Goal: Submit feedback/report problem: Submit feedback/report problem

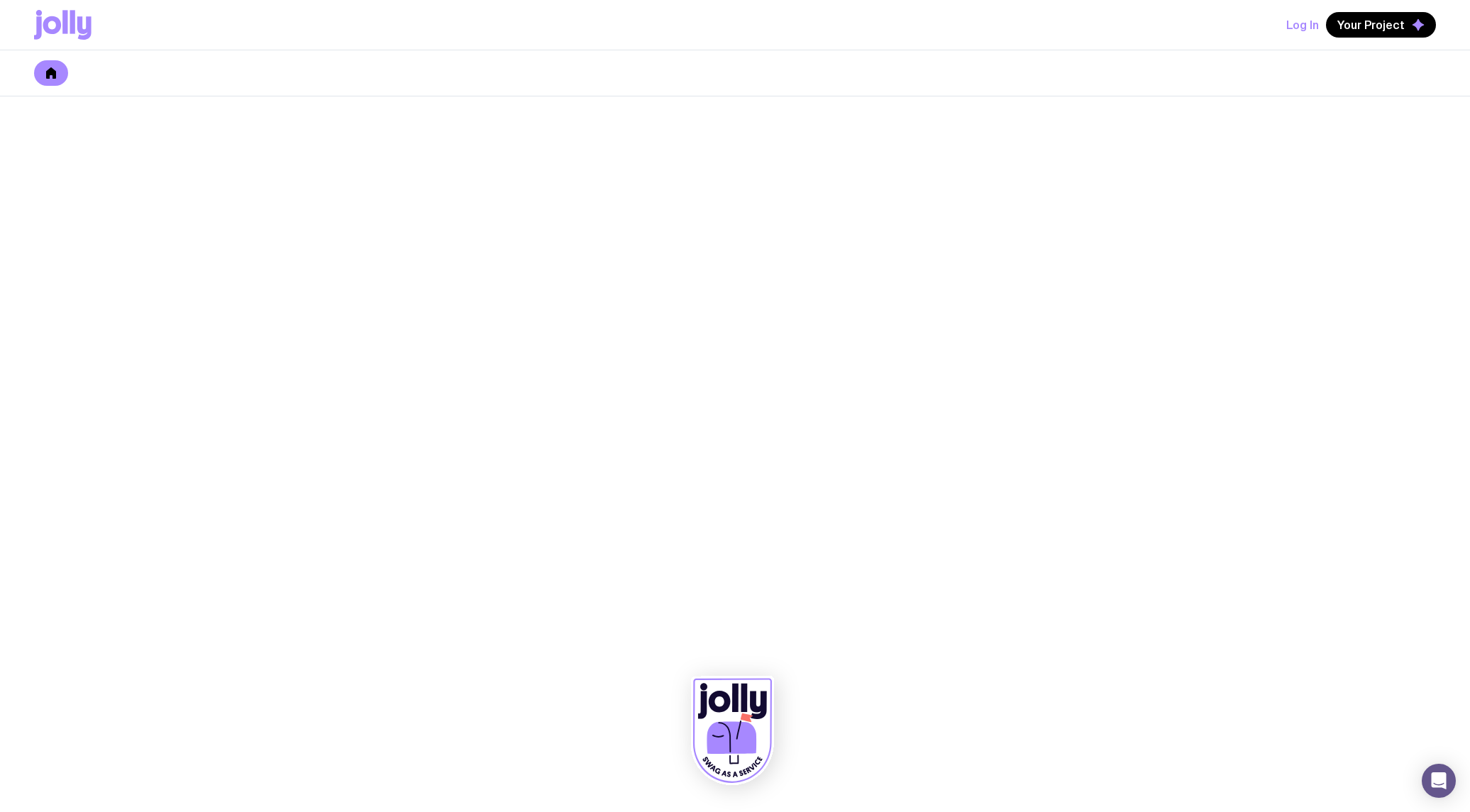
click at [59, 83] on link at bounding box center [51, 72] width 34 height 26
click at [728, 700] on icon at bounding box center [719, 701] width 22 height 22
click at [1373, 22] on span "Your Project" at bounding box center [1371, 24] width 68 height 14
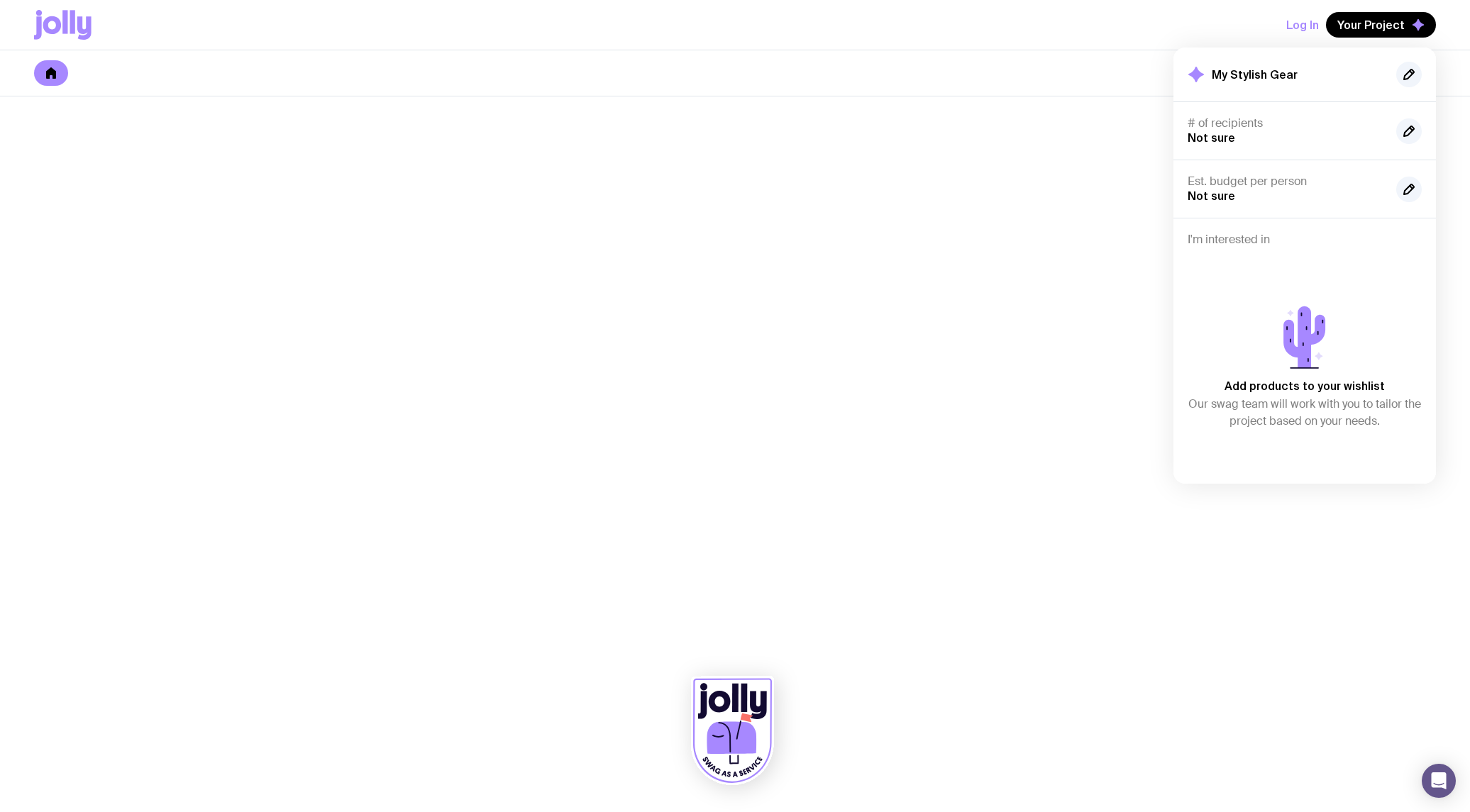
click at [1281, 324] on icon at bounding box center [1304, 337] width 79 height 79
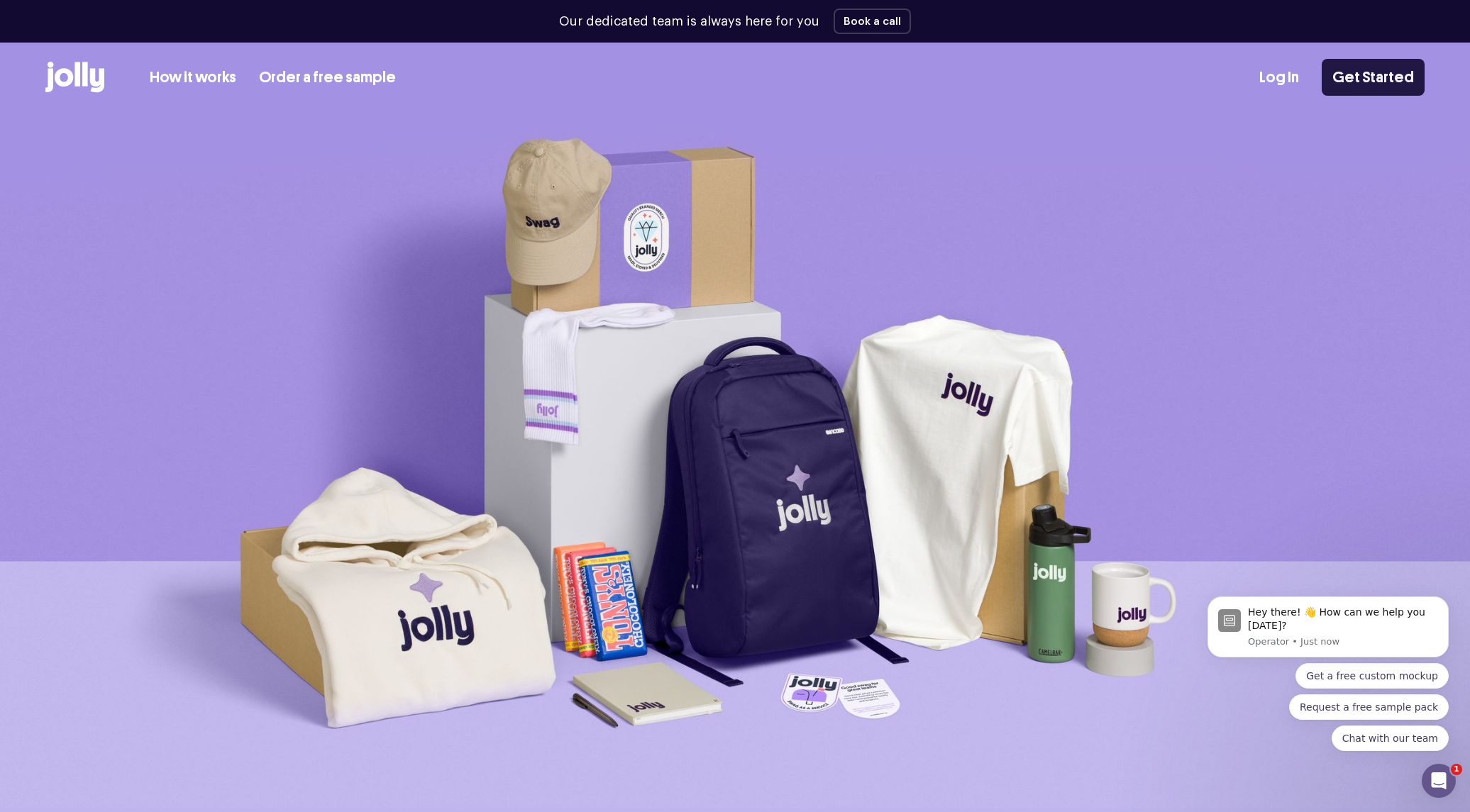
click at [1382, 81] on link "Get Started" at bounding box center [1372, 77] width 102 height 37
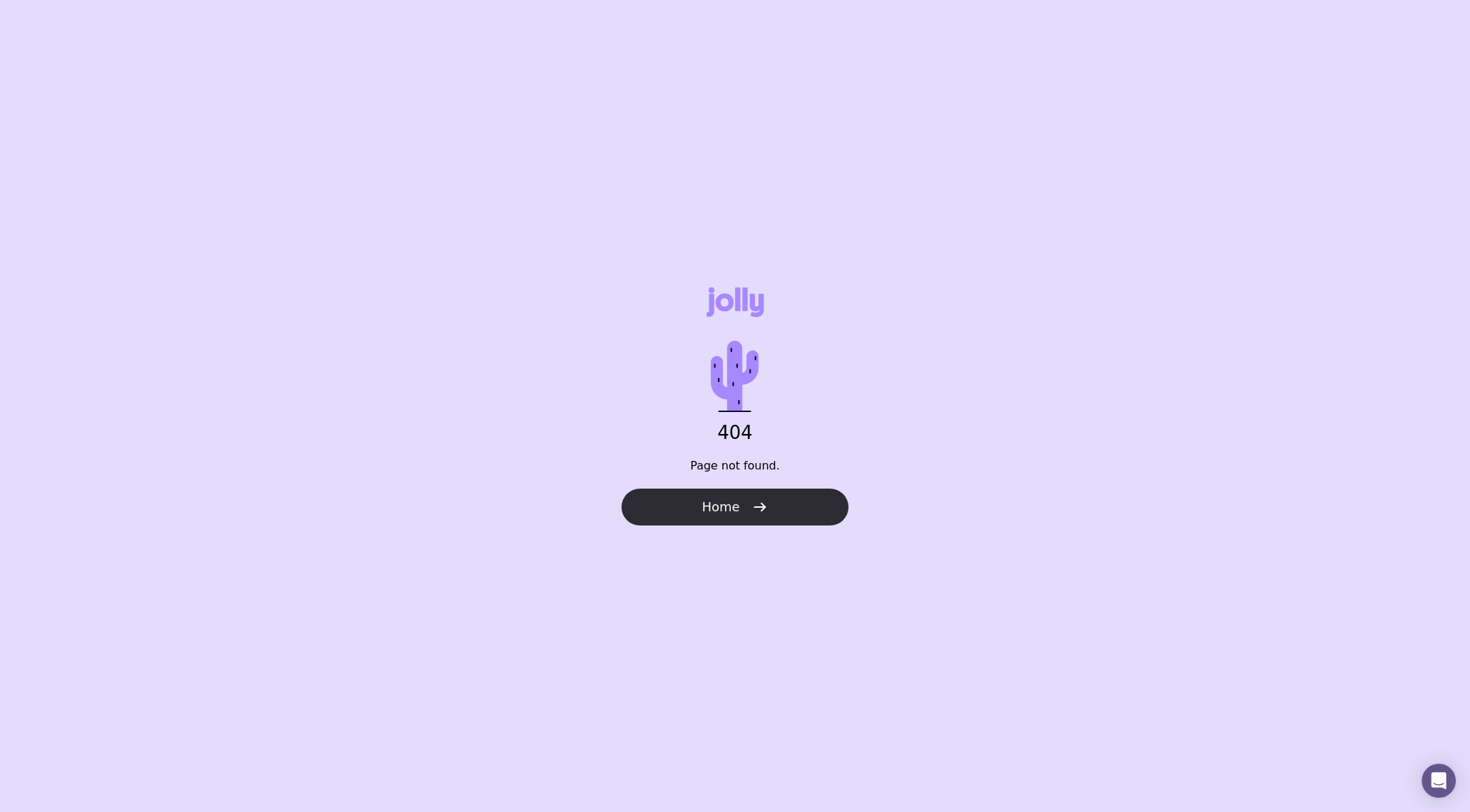
click at [763, 497] on button "Home" at bounding box center [735, 507] width 227 height 37
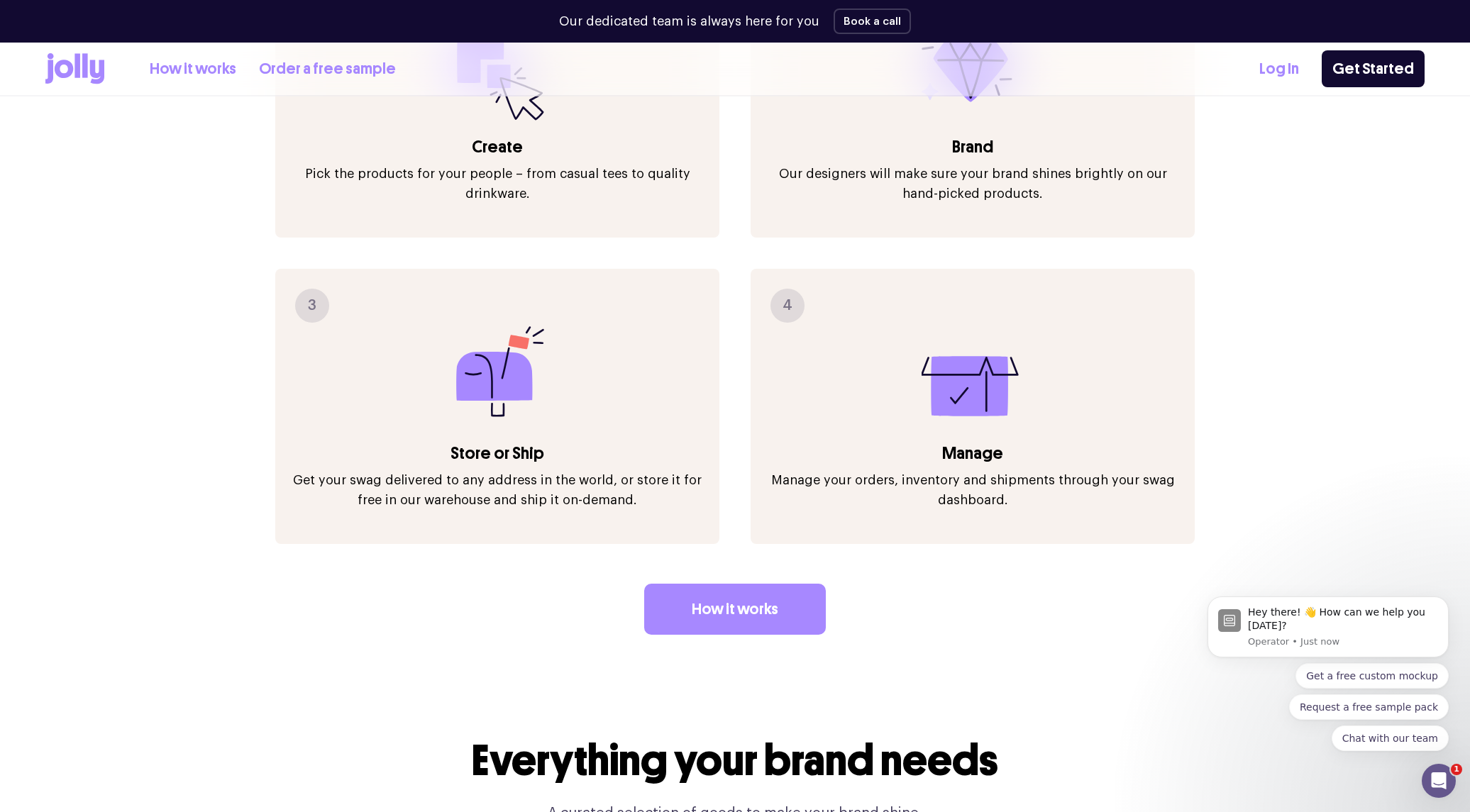
scroll to position [1918, 0]
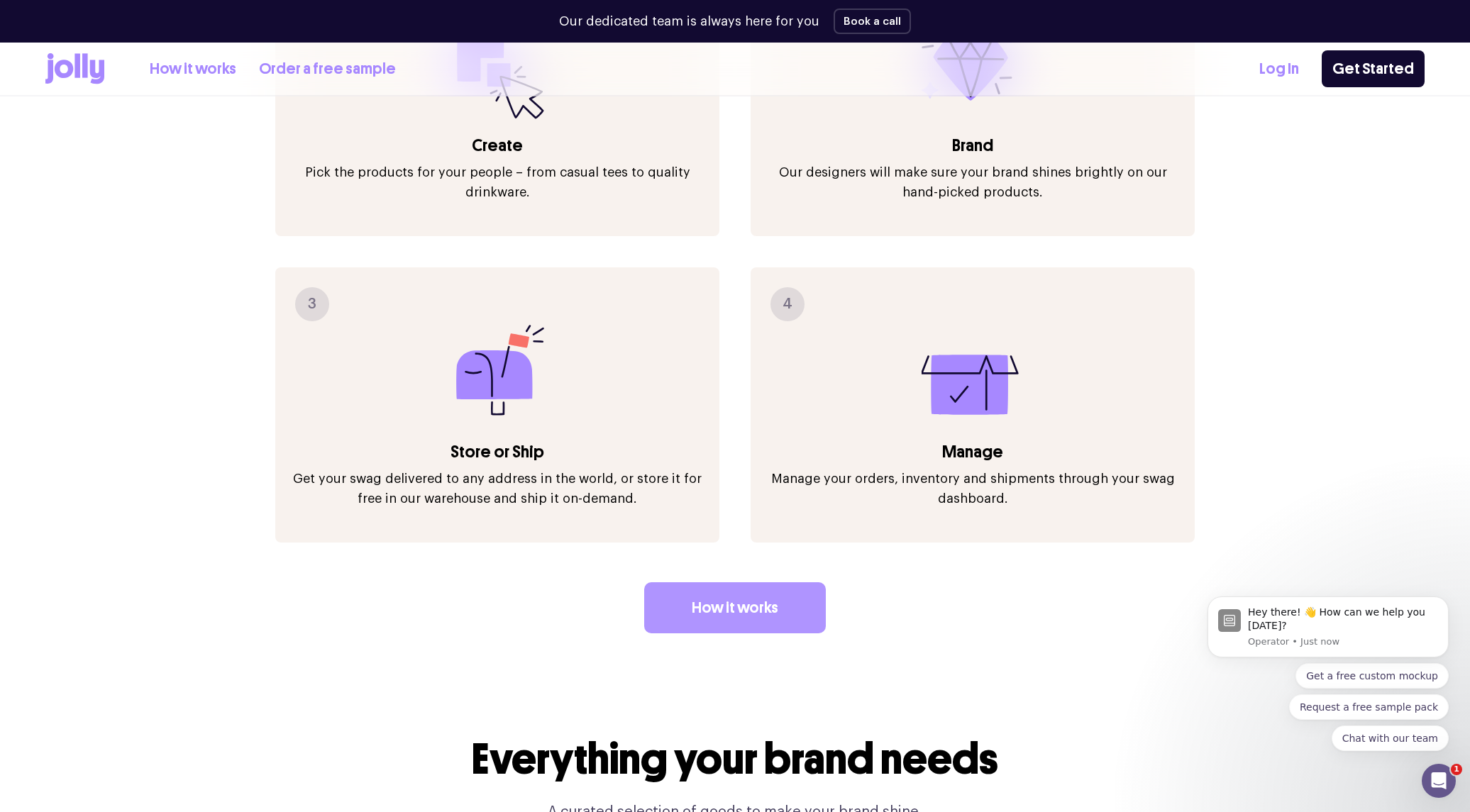
click at [758, 591] on link "How it works" at bounding box center [735, 607] width 182 height 51
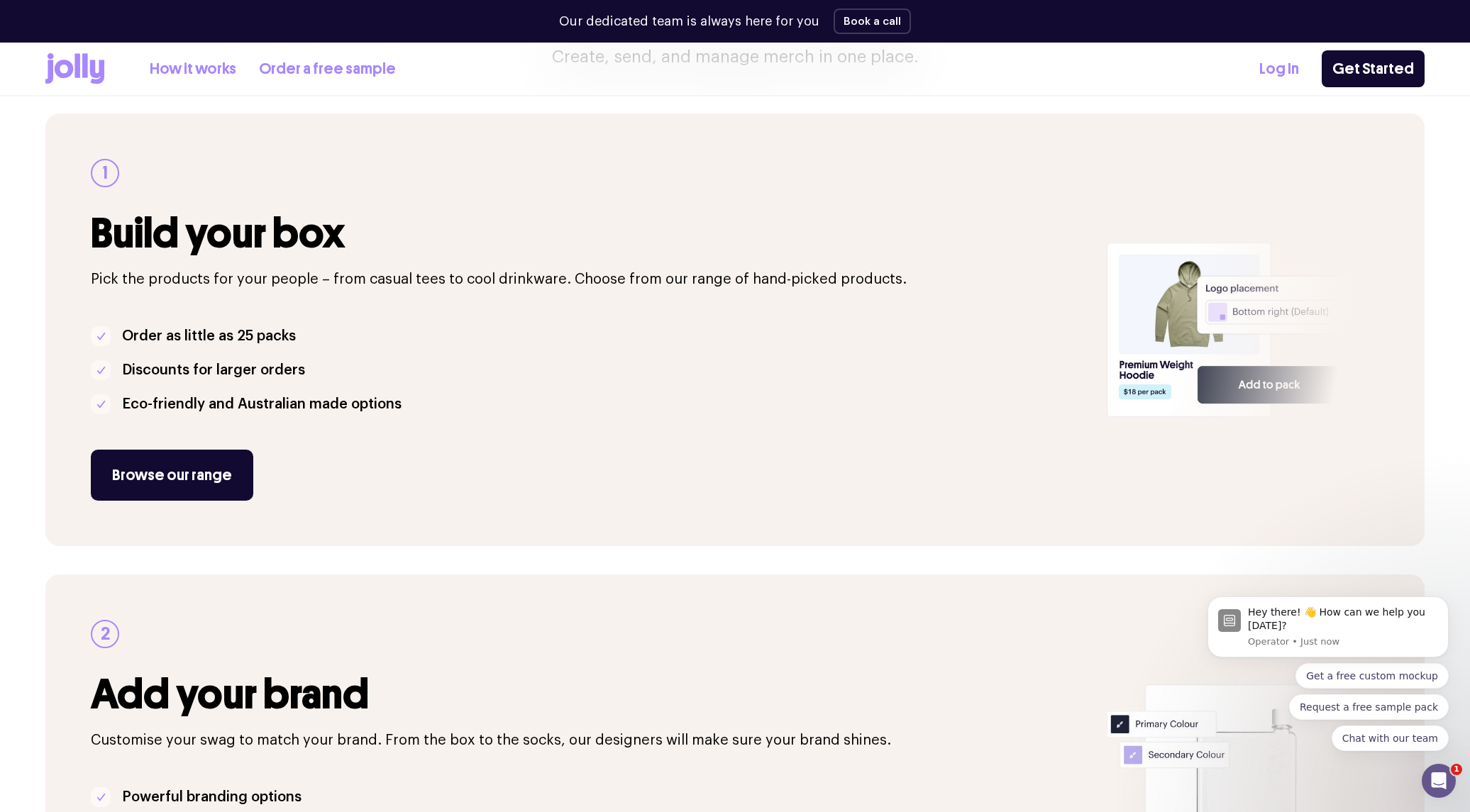
scroll to position [185, 0]
click at [227, 471] on link "Browse our range" at bounding box center [172, 474] width 162 height 51
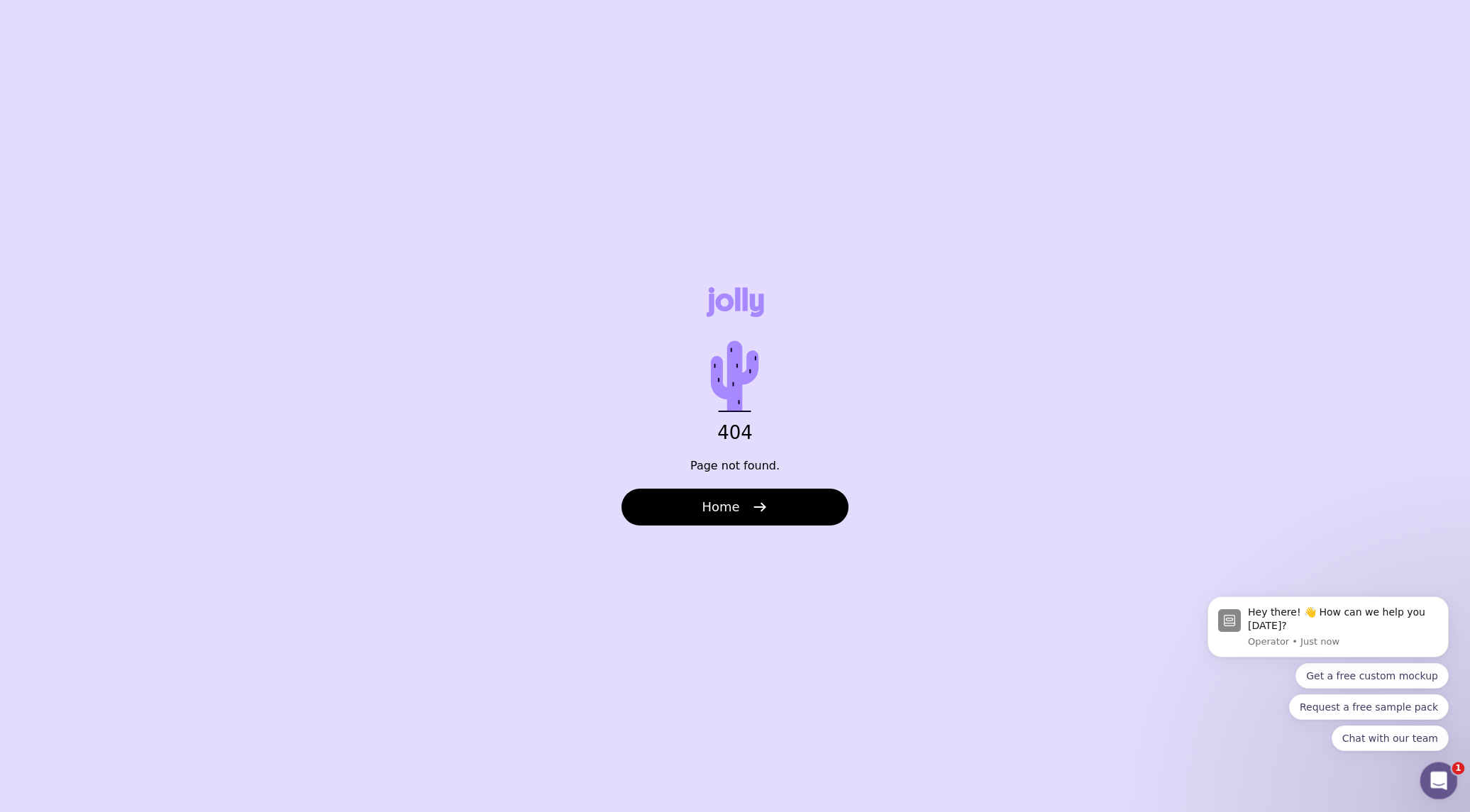
click at [1444, 781] on icon "Open Intercom Messenger" at bounding box center [1438, 779] width 23 height 23
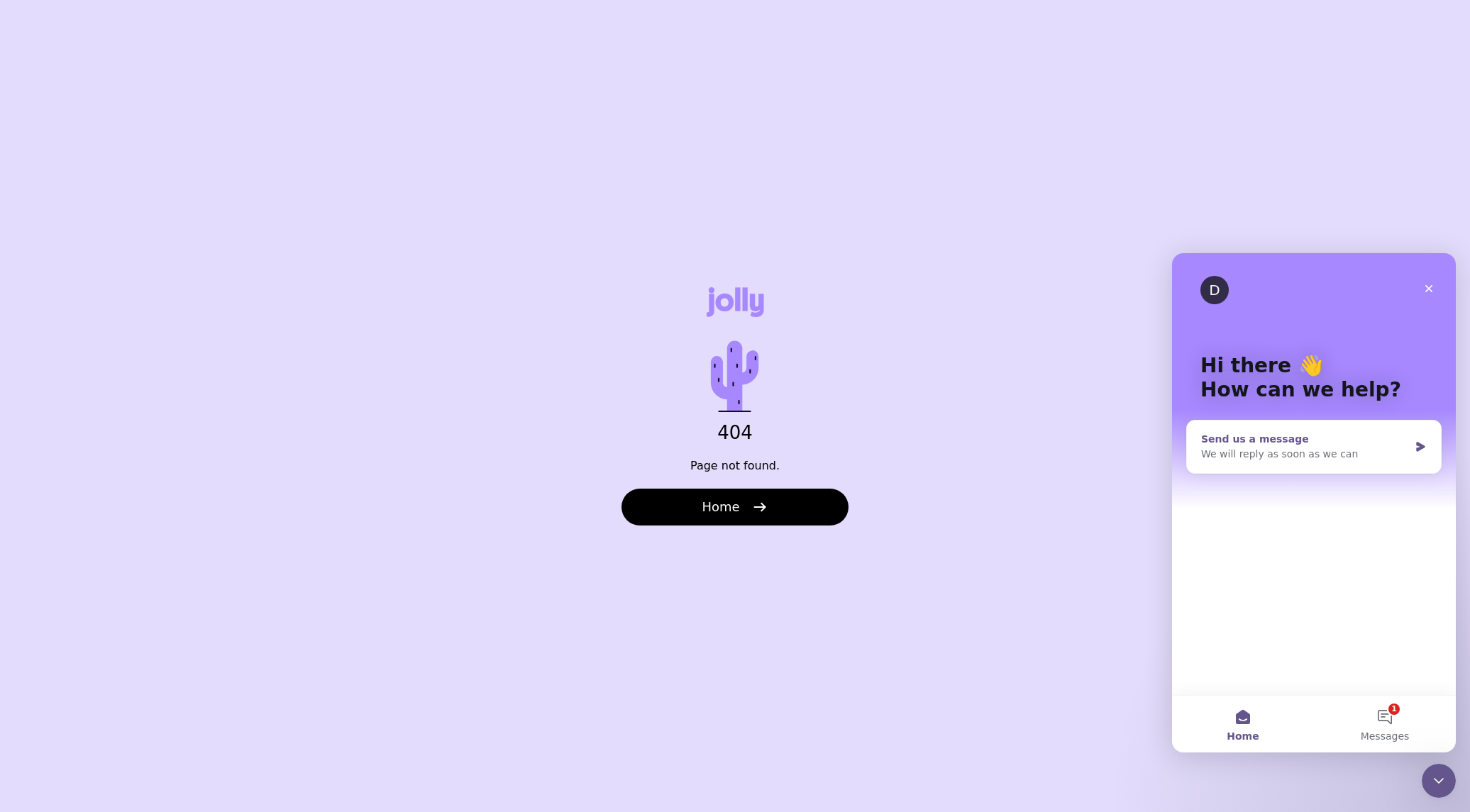
click at [1305, 456] on div "We will reply as soon as we can" at bounding box center [1304, 454] width 208 height 15
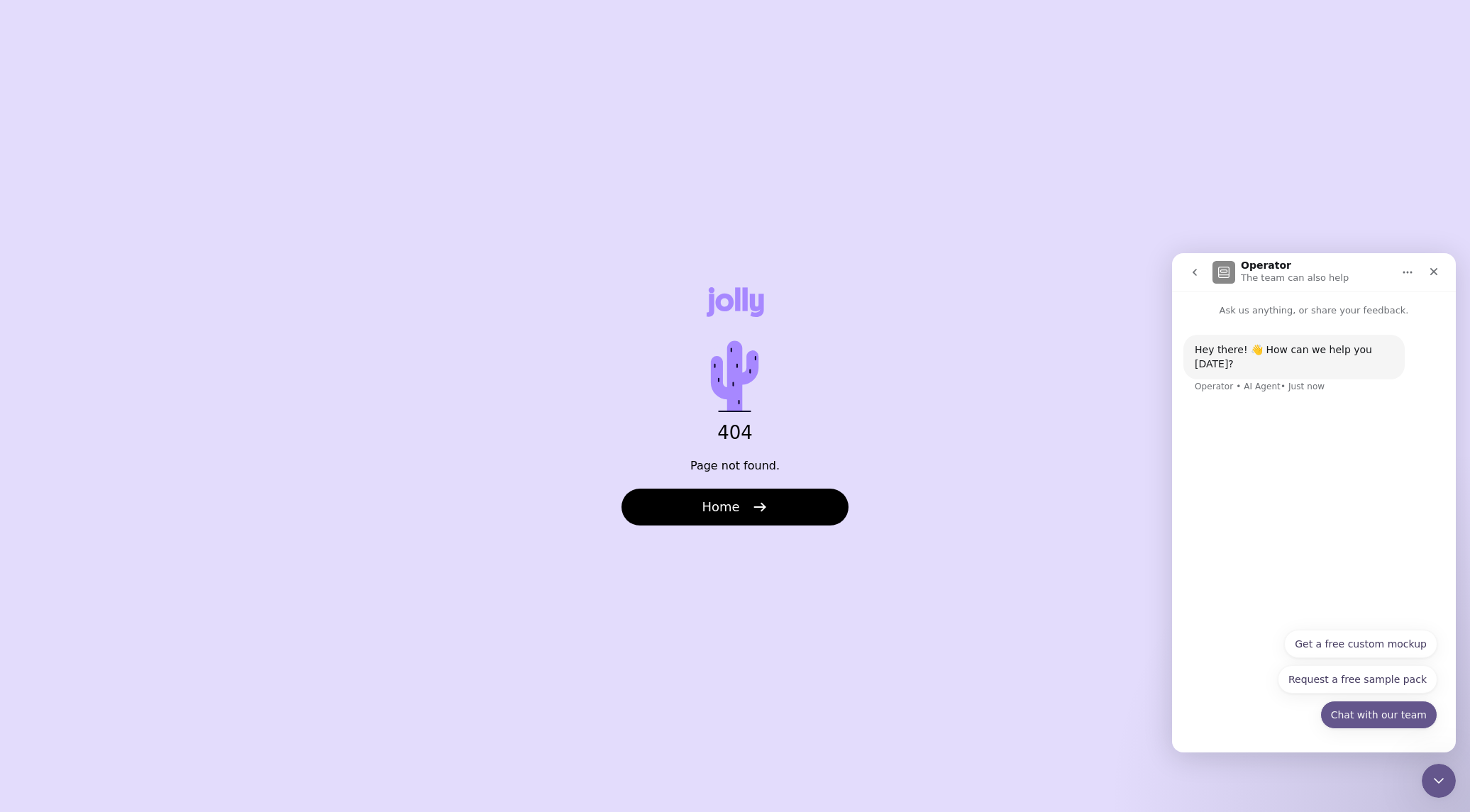
click at [1360, 718] on button "Chat with our team" at bounding box center [1378, 715] width 117 height 28
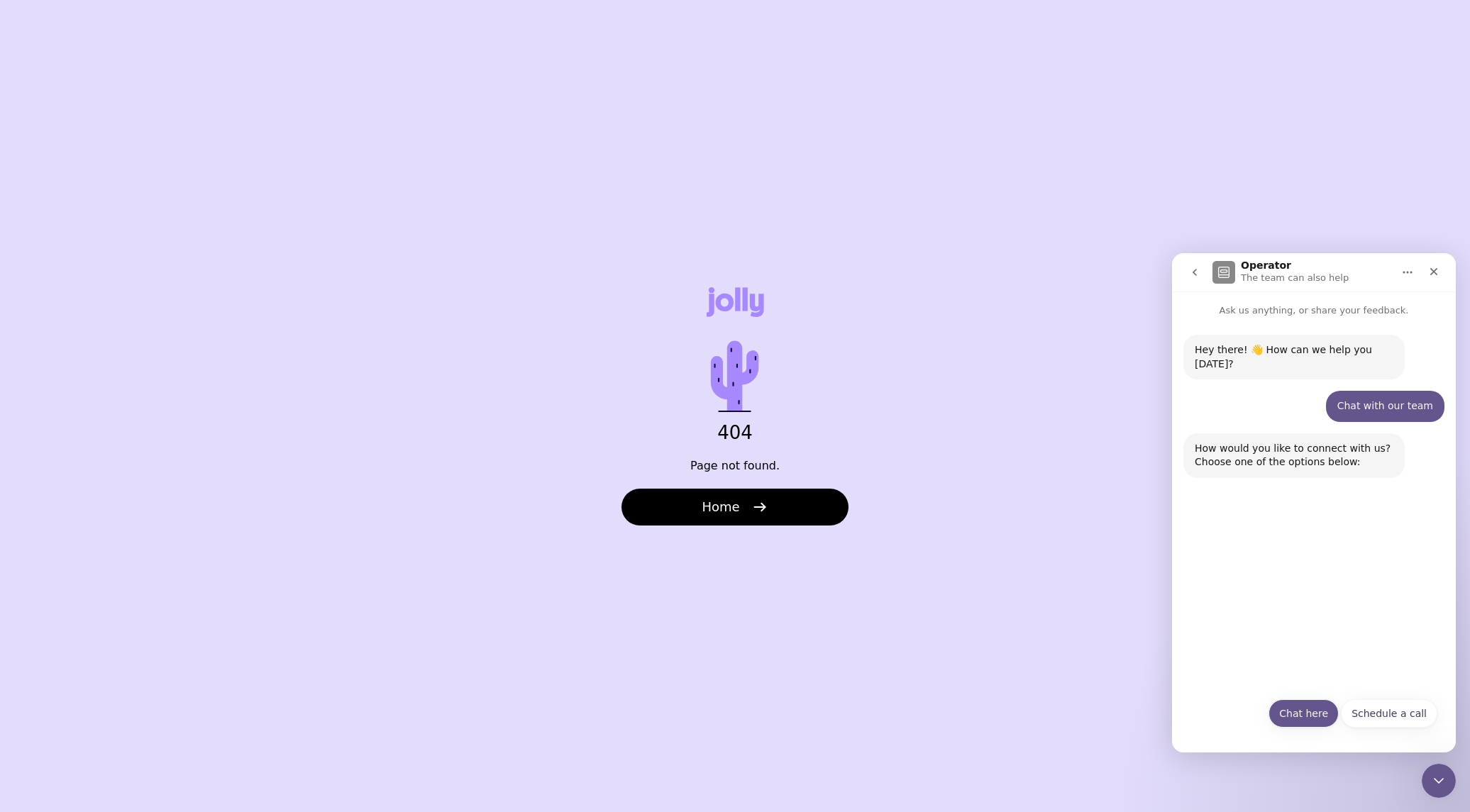
click at [1312, 701] on button "Chat here" at bounding box center [1303, 714] width 70 height 28
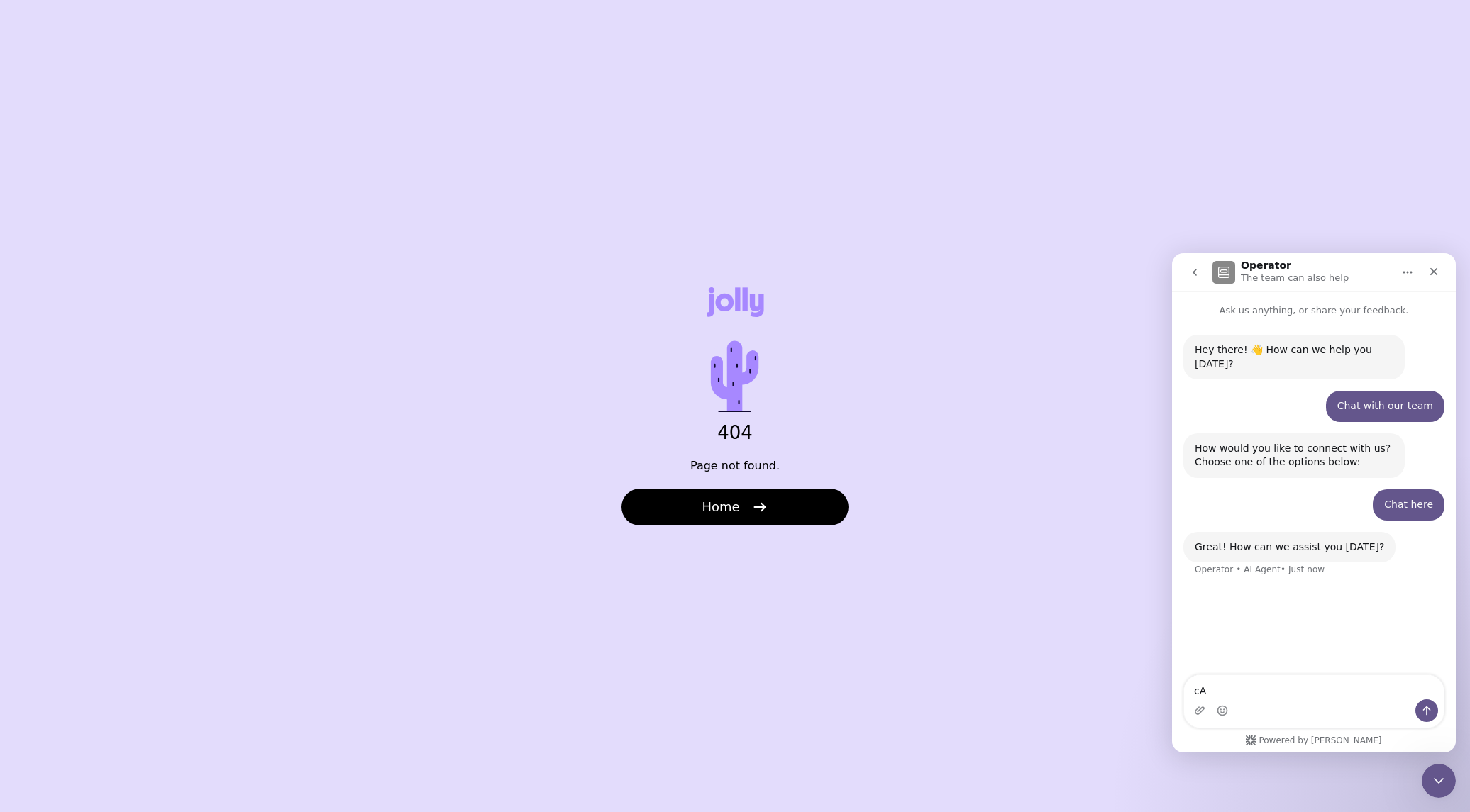
type textarea "c"
type textarea "Cannot access webpage"
type textarea "to look at products"
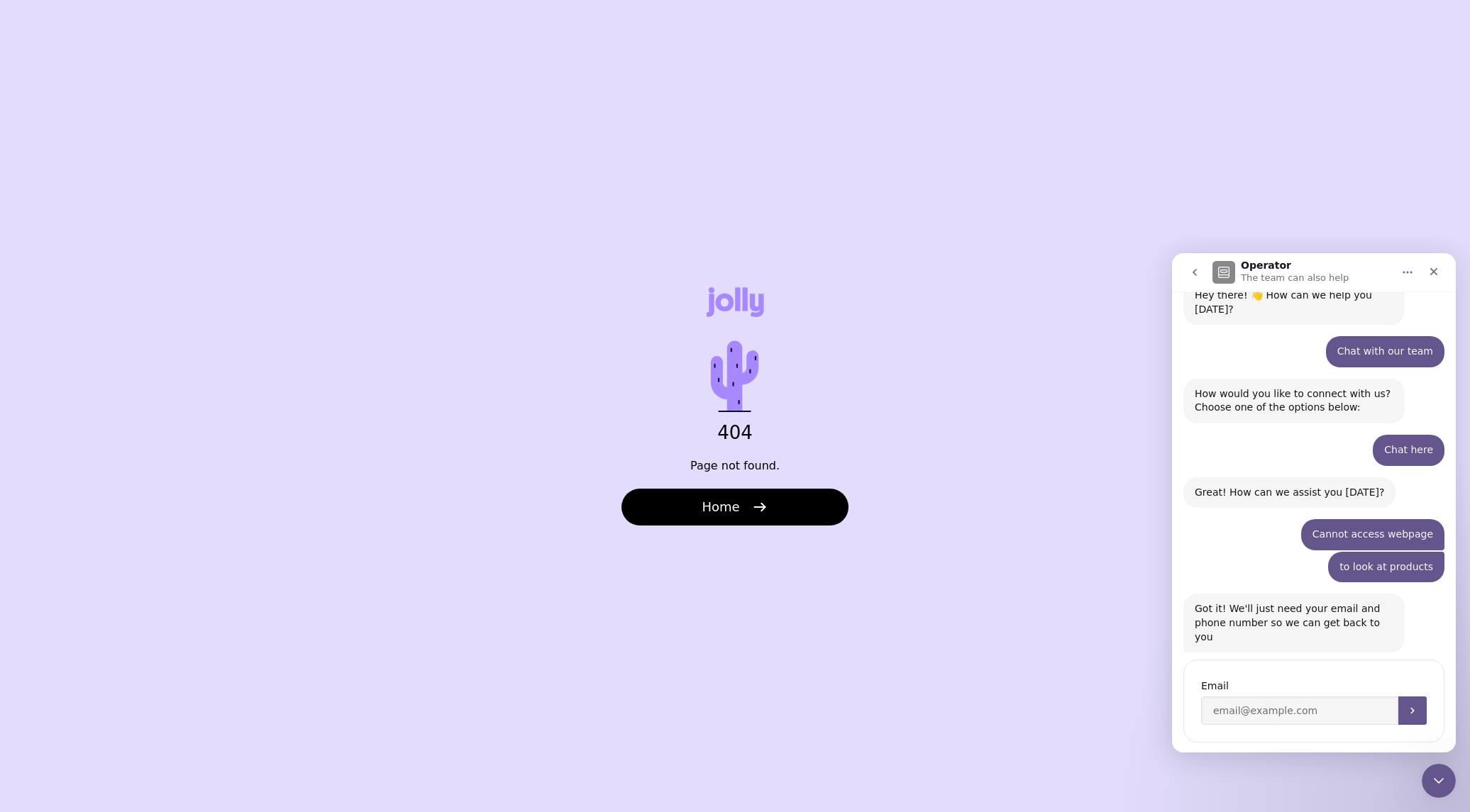
scroll to position [109, 0]
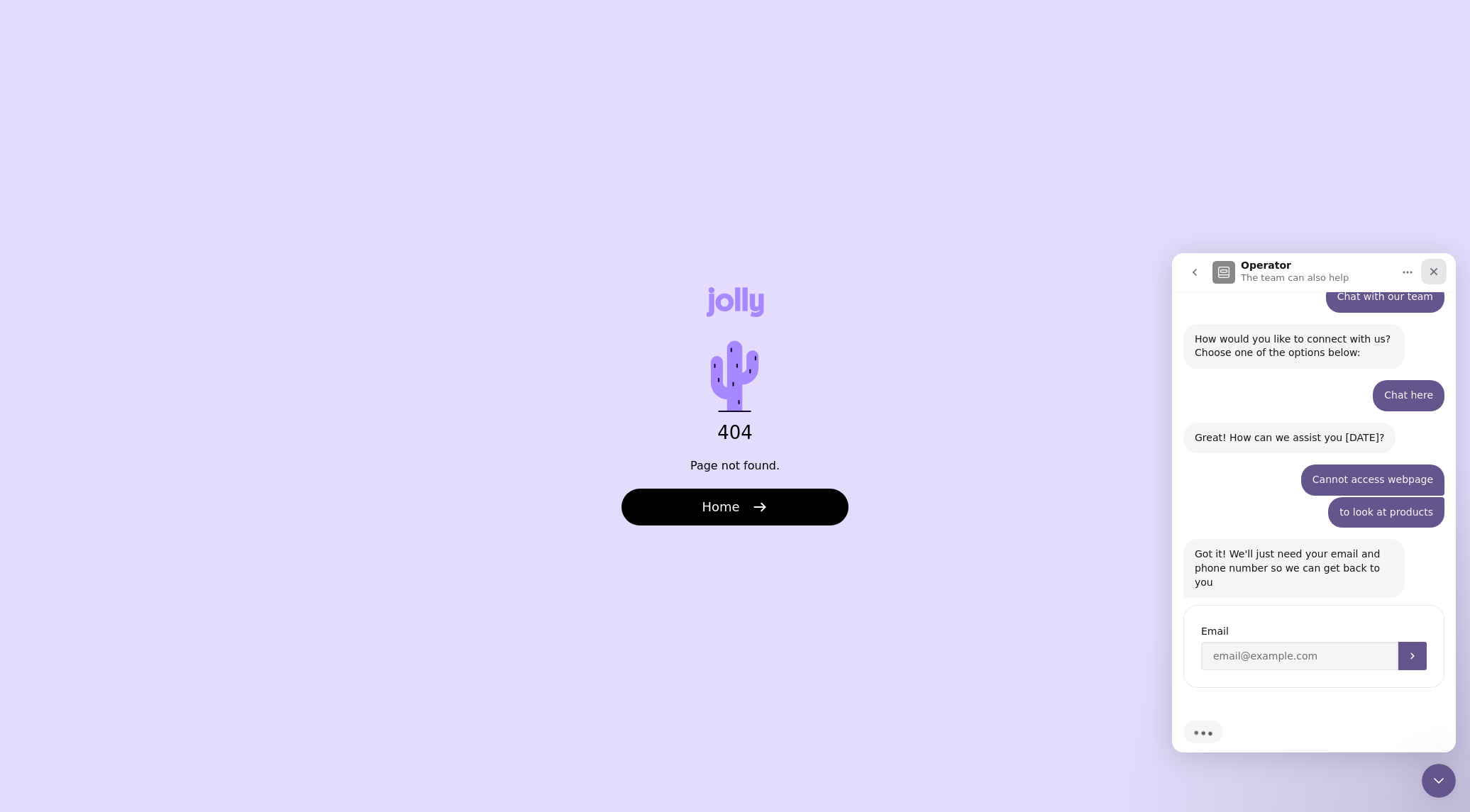
click at [1426, 265] on div "Close" at bounding box center [1433, 271] width 26 height 26
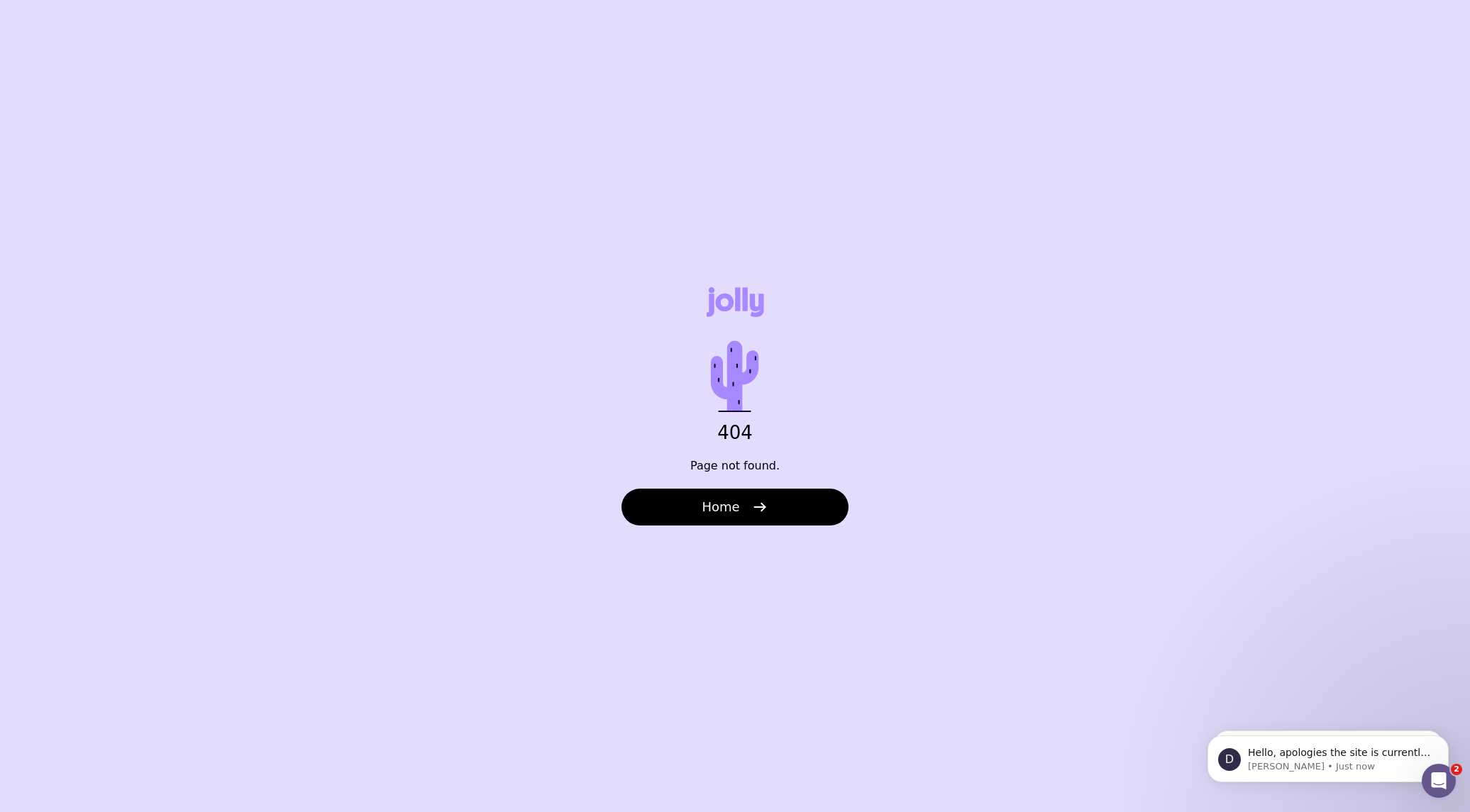
scroll to position [249, 0]
